Goal: Information Seeking & Learning: Check status

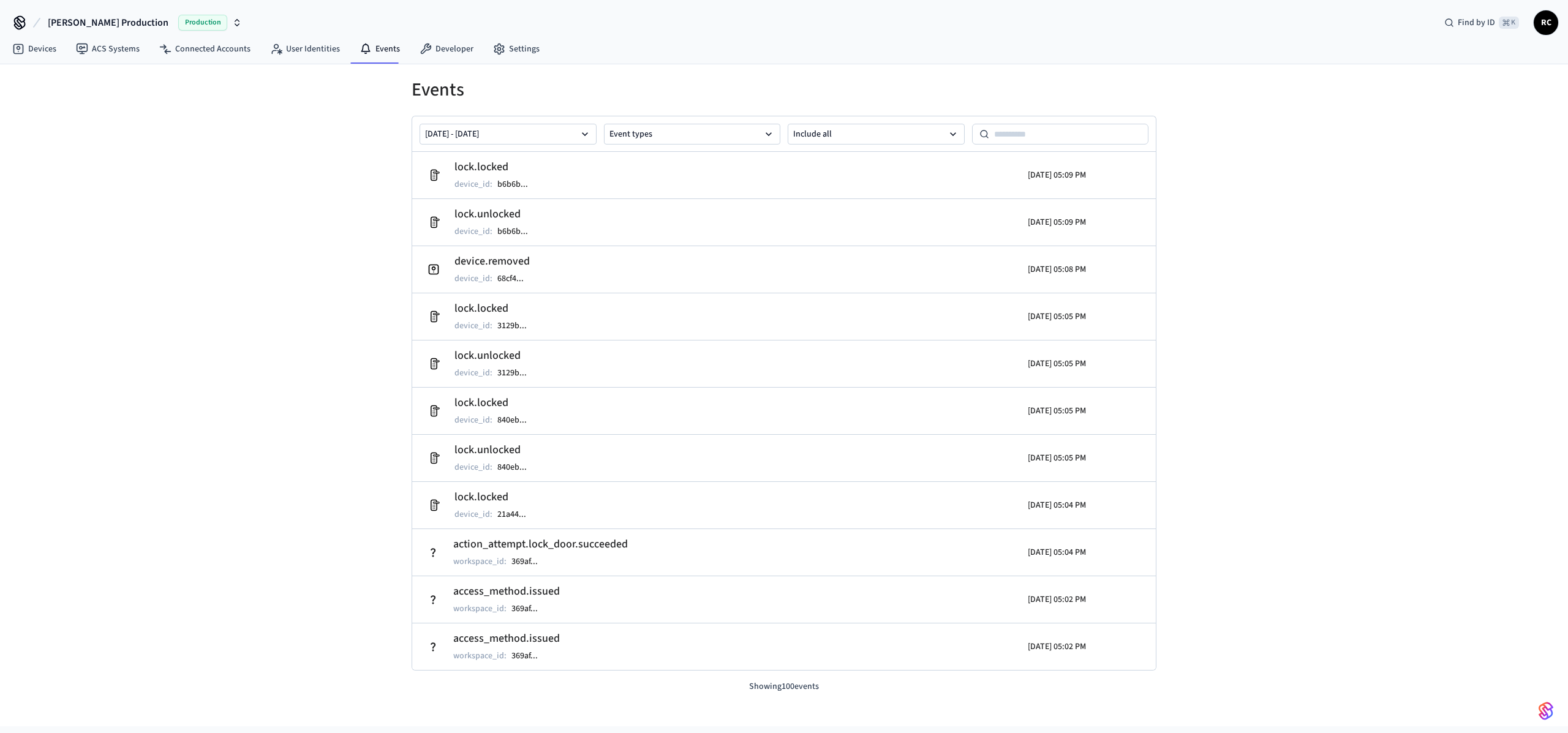
click at [222, 315] on div "Events [DATE] - [DATE] Event types Include all lock.locked device_id : b6b6b ..…" at bounding box center [784, 395] width 1568 height 662
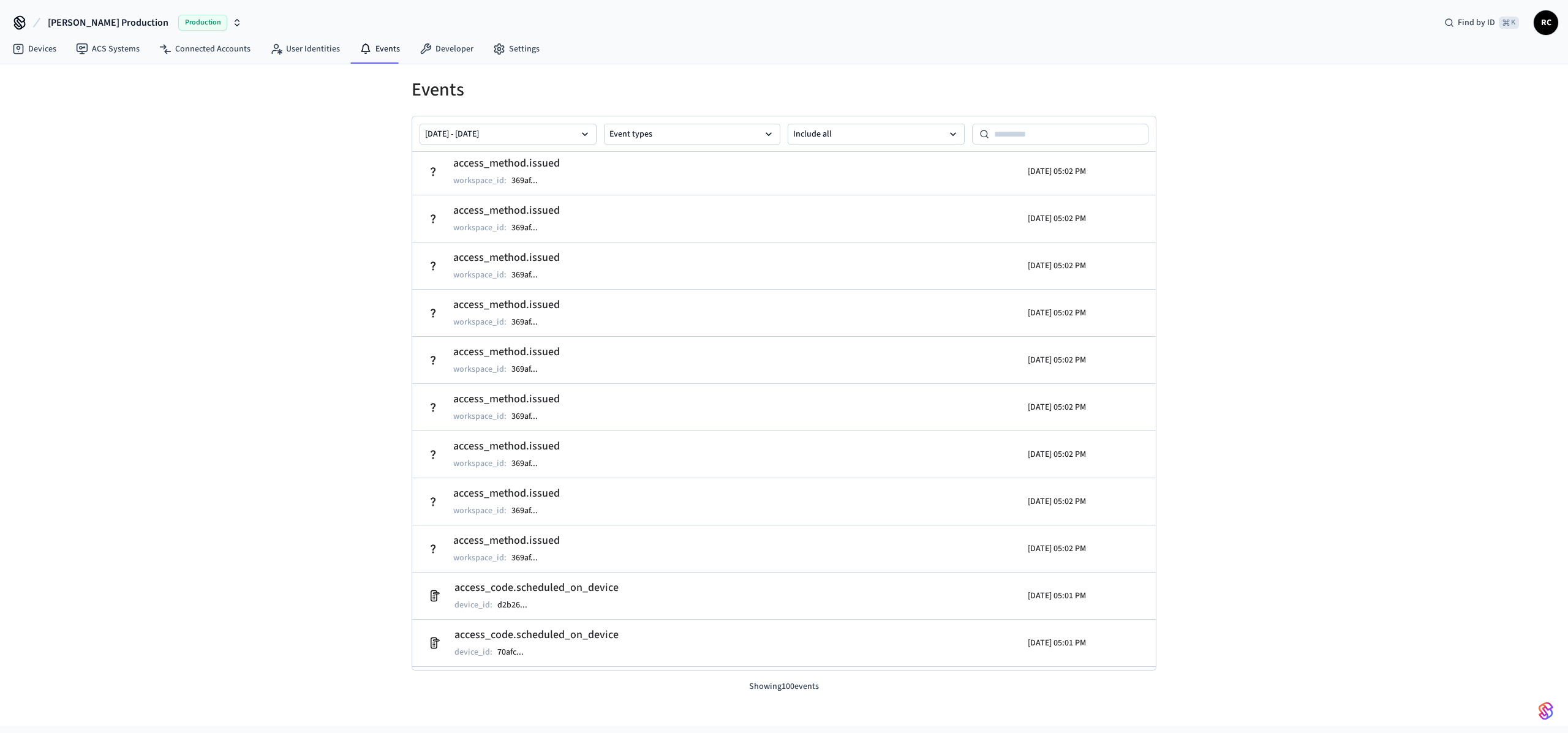
scroll to position [739, 0]
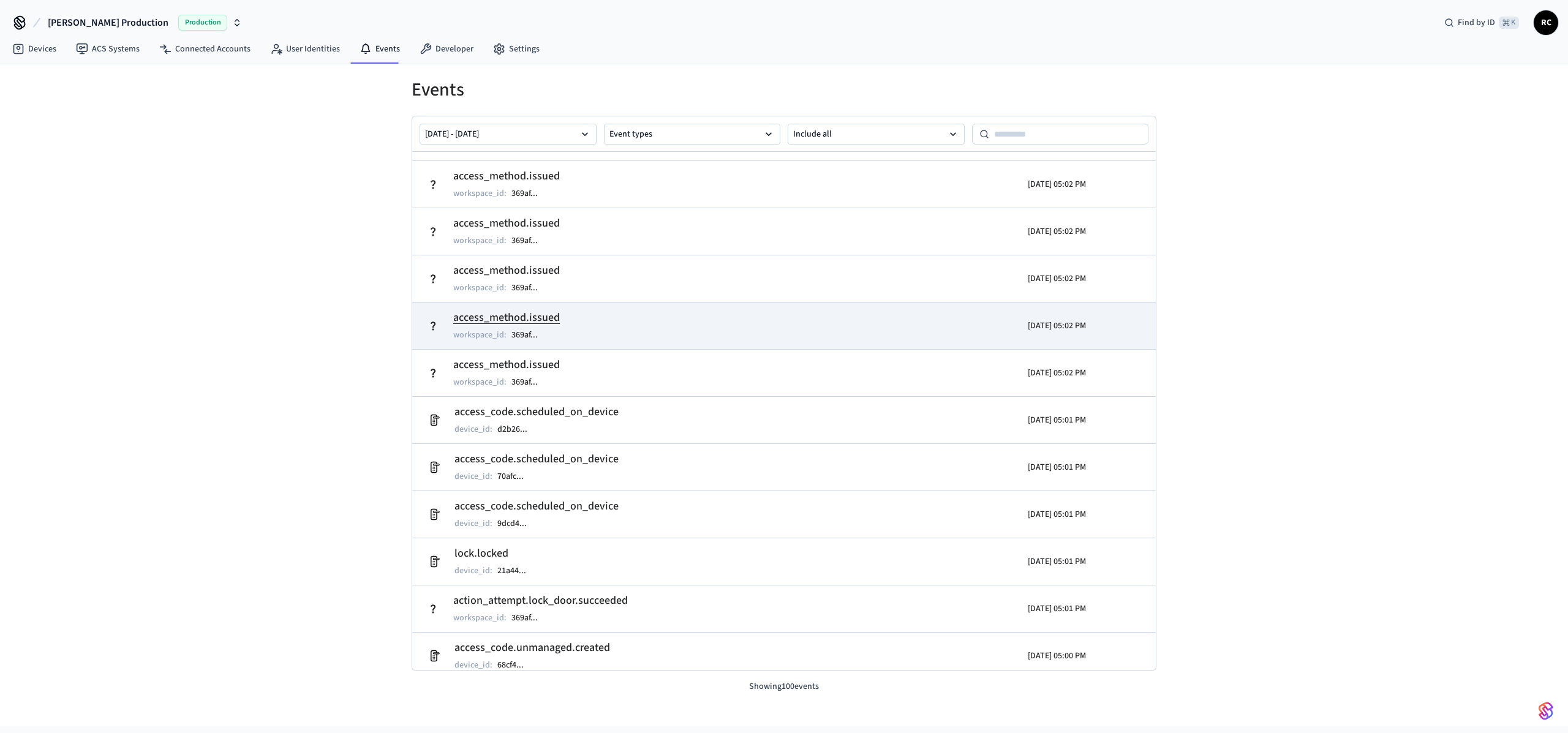
click at [511, 318] on h2 "access_method.issued" at bounding box center [507, 317] width 107 height 17
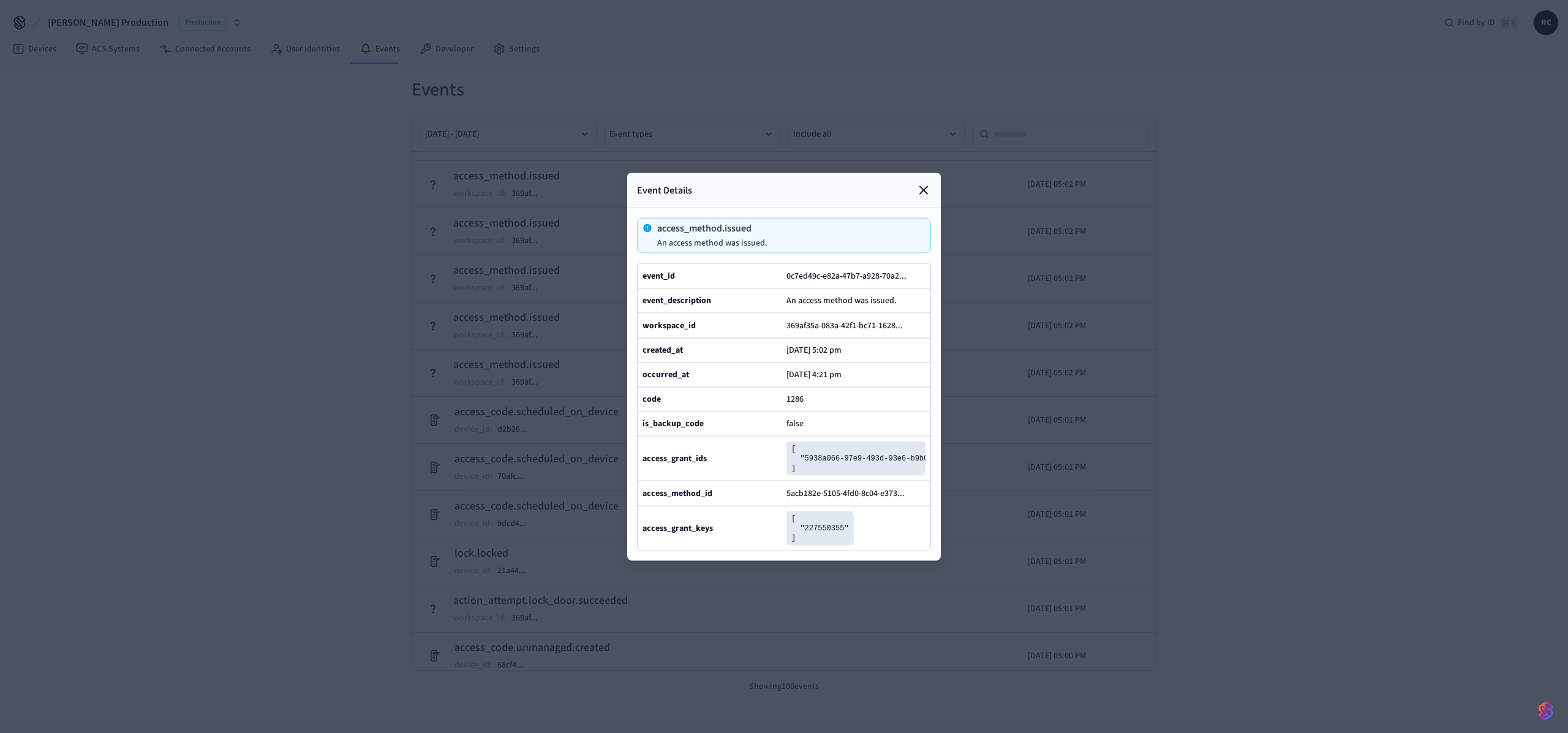
click at [496, 351] on div at bounding box center [784, 366] width 1568 height 733
click at [494, 369] on div at bounding box center [784, 366] width 1568 height 733
click at [929, 182] on icon at bounding box center [923, 189] width 14 height 14
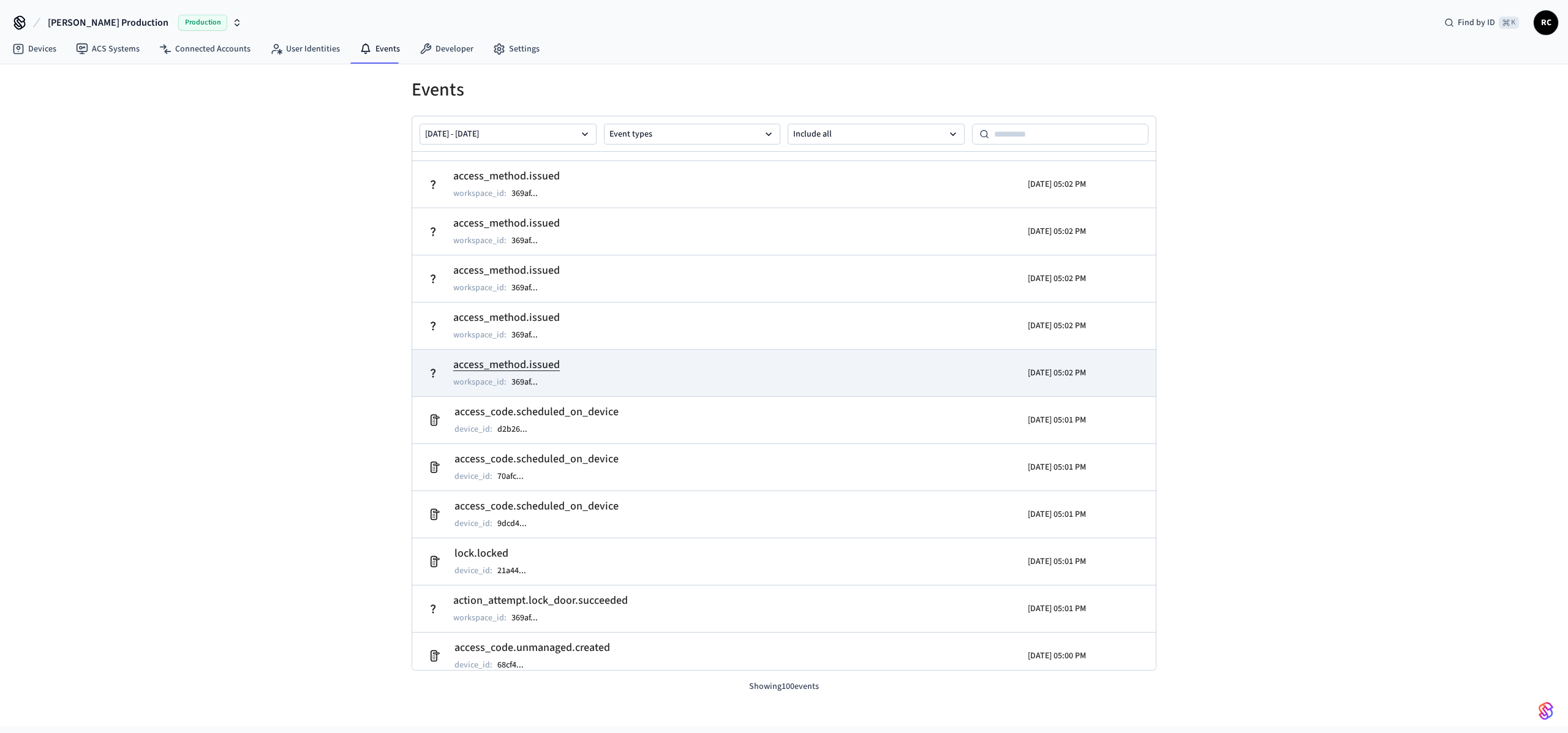
click at [518, 362] on h2 "access_method.issued" at bounding box center [507, 364] width 107 height 17
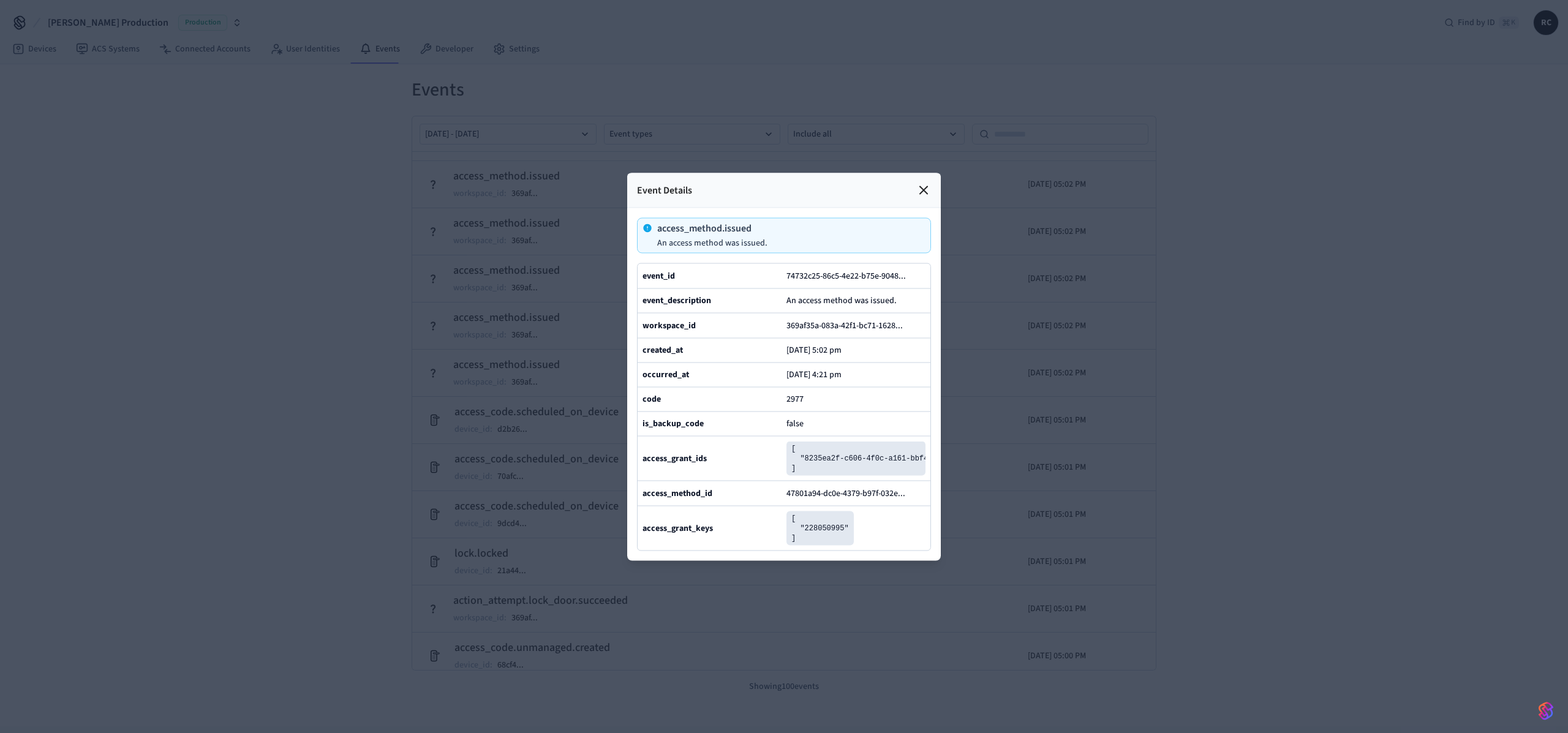
click at [926, 186] on icon at bounding box center [924, 190] width 8 height 8
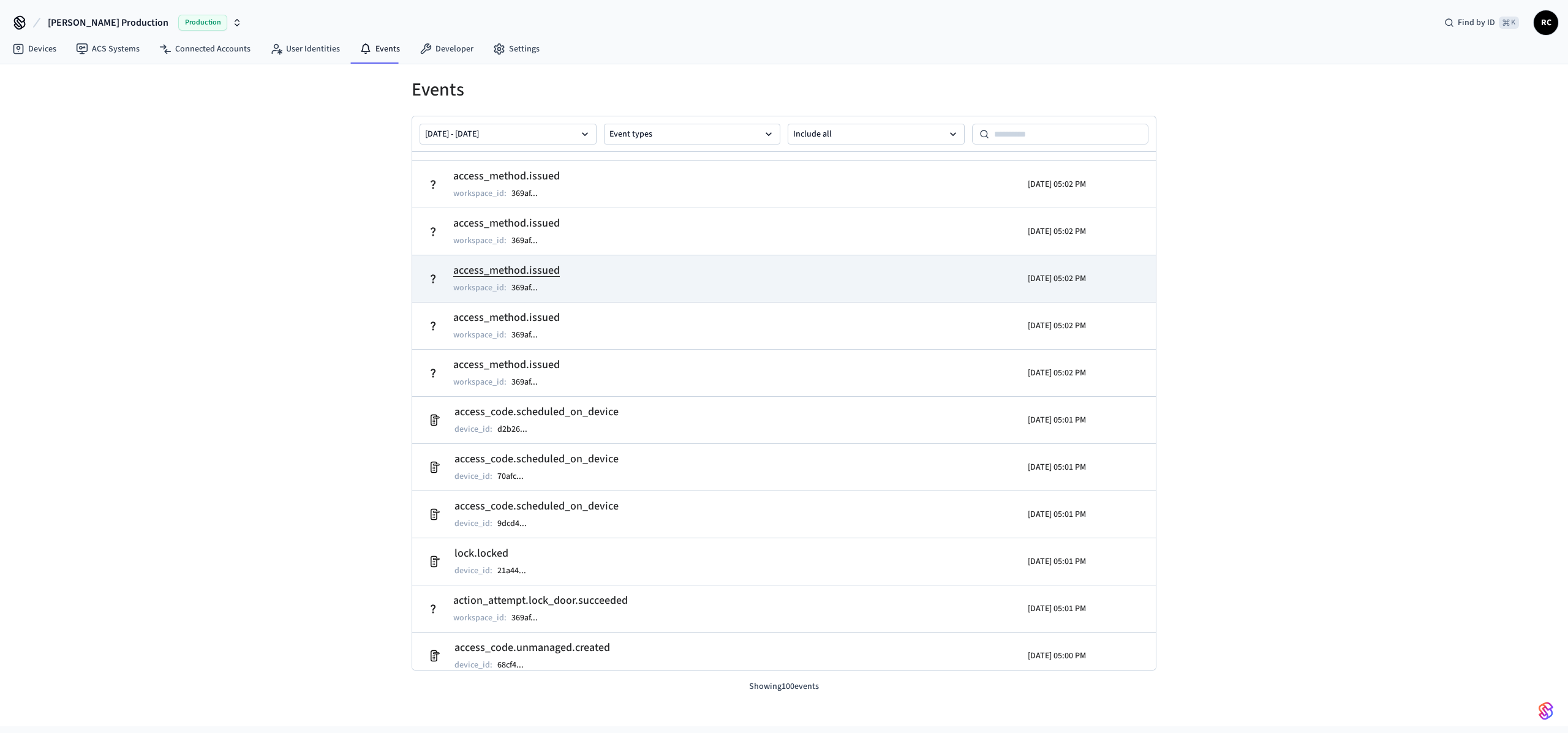
click at [596, 280] on td "access_method.issued workspace_id : 369af ..." at bounding box center [664, 278] width 483 height 35
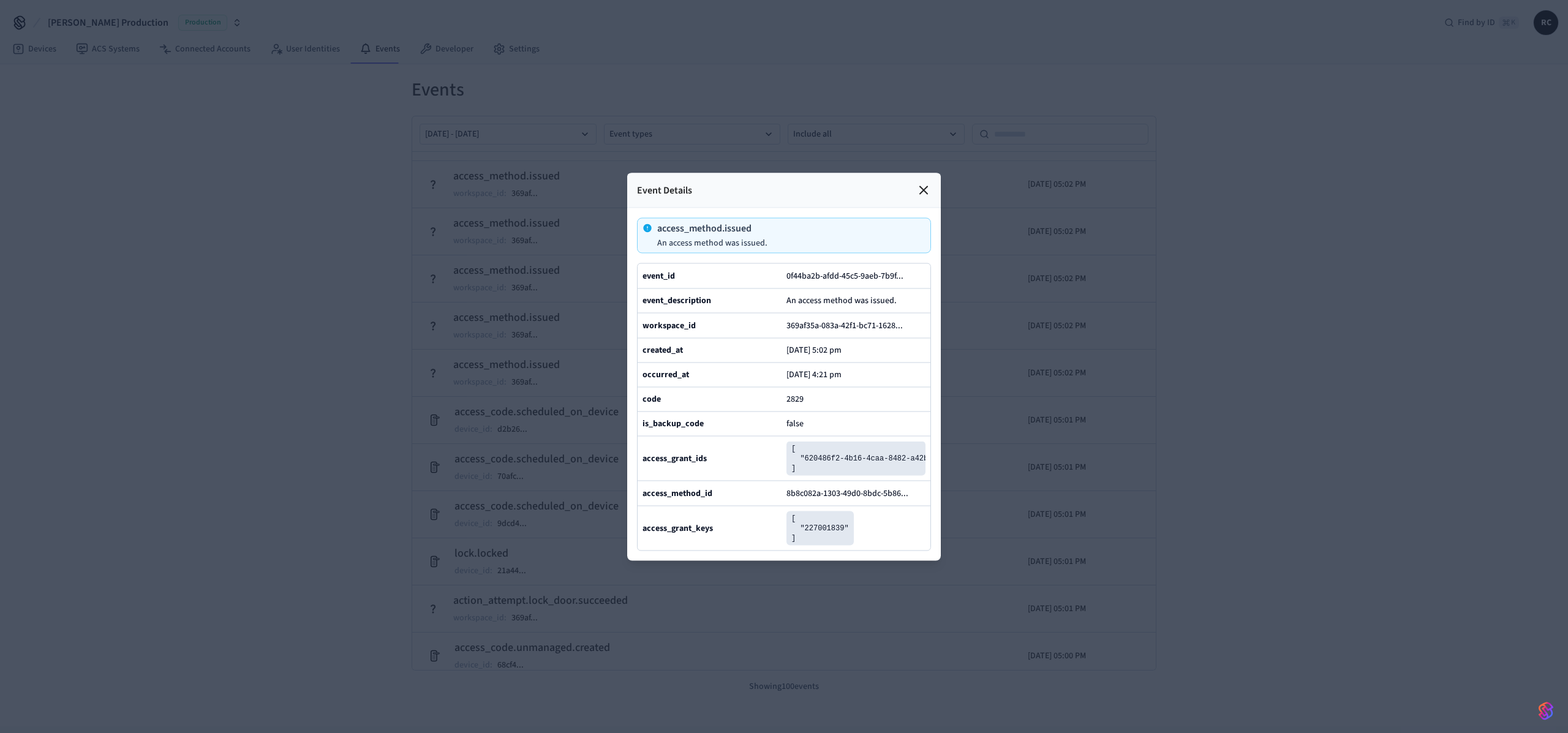
click at [930, 182] on icon at bounding box center [923, 189] width 14 height 14
